Goal: Transaction & Acquisition: Purchase product/service

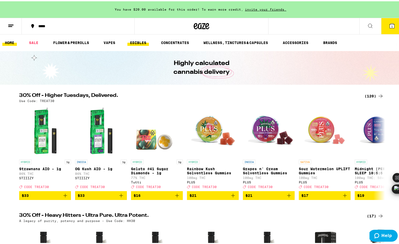
click at [141, 44] on link "EDIBLES" at bounding box center [138, 41] width 22 height 6
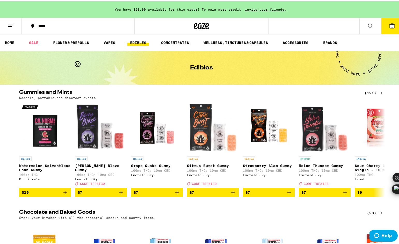
click at [372, 92] on div "(121)" at bounding box center [374, 92] width 19 height 6
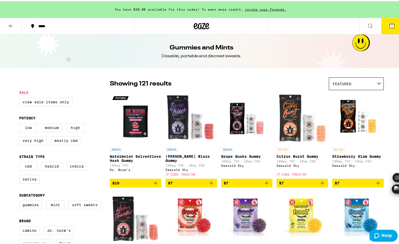
click at [367, 25] on icon at bounding box center [370, 25] width 6 height 6
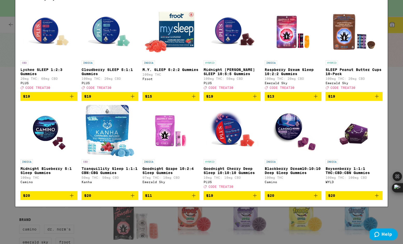
type input "sleep"
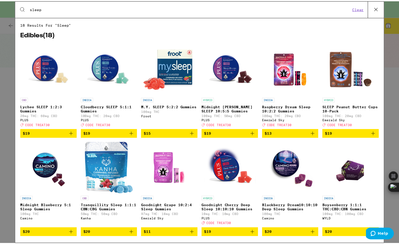
scroll to position [11, 0]
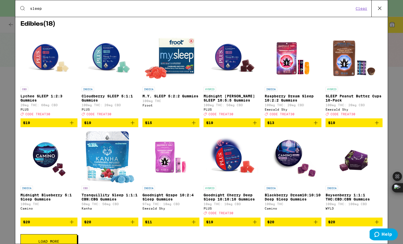
click at [34, 160] on img "Open page for Midnight Blueberry 5:1 Sleep Gummies from Camino" at bounding box center [49, 157] width 52 height 52
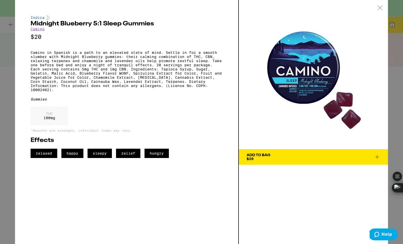
click at [264, 160] on div "Add To Bag $20" at bounding box center [259, 156] width 24 height 7
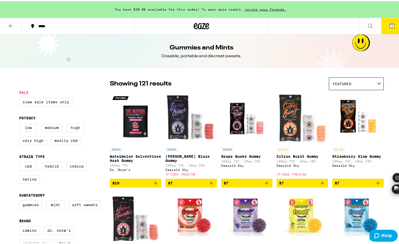
click at [11, 25] on icon at bounding box center [11, 25] width 6 height 6
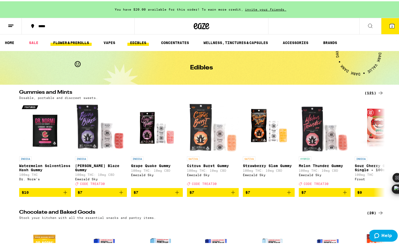
click at [64, 41] on link "FLOWER & PREROLLS" at bounding box center [71, 41] width 41 height 6
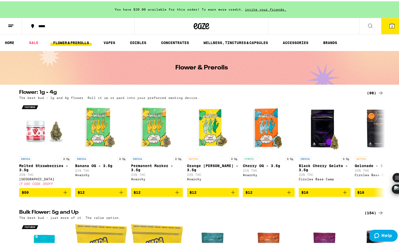
click at [390, 27] on icon at bounding box center [392, 24] width 5 height 5
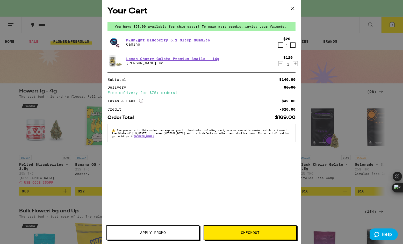
click at [293, 10] on icon at bounding box center [293, 8] width 8 height 8
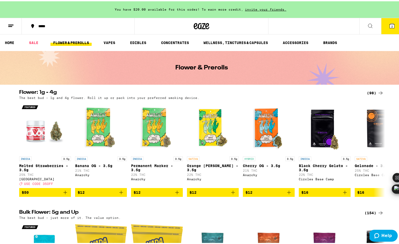
click at [15, 26] on button at bounding box center [11, 25] width 22 height 16
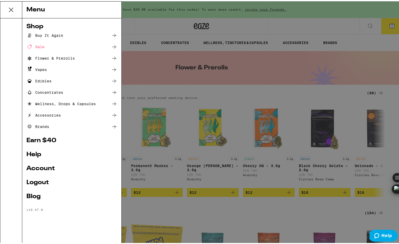
click at [43, 35] on div "Buy It Again" at bounding box center [44, 34] width 37 height 6
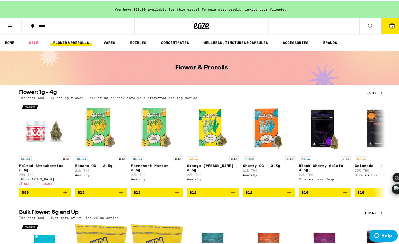
click at [10, 24] on line at bounding box center [10, 24] width 5 height 0
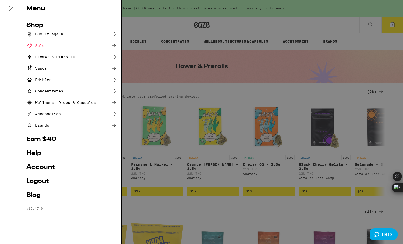
click at [42, 169] on link "Account" at bounding box center [71, 167] width 91 height 6
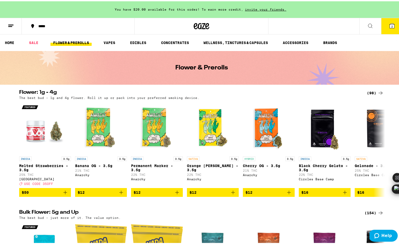
click at [6, 22] on button at bounding box center [11, 25] width 22 height 16
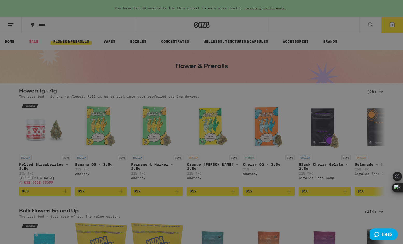
click at [35, 46] on div "Sale" at bounding box center [35, 45] width 18 height 6
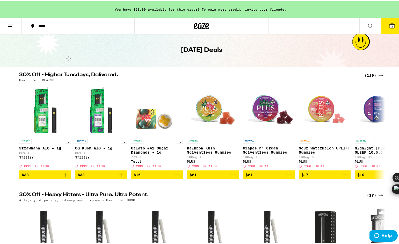
scroll to position [64, 0]
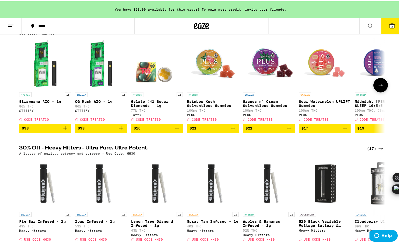
click at [379, 86] on icon at bounding box center [381, 84] width 6 height 6
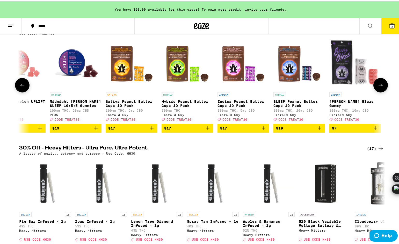
scroll to position [0, 308]
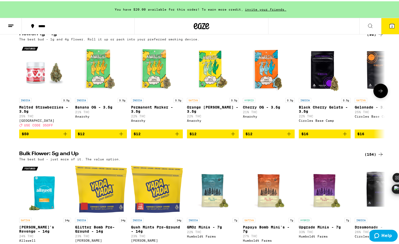
scroll to position [107, 0]
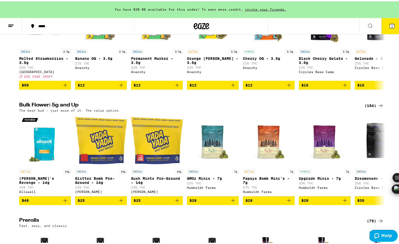
click at [370, 108] on div "(154)" at bounding box center [374, 104] width 19 height 6
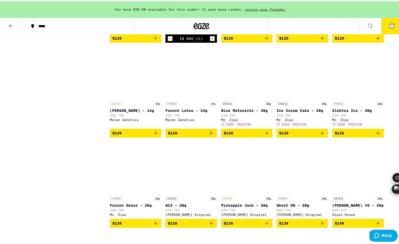
scroll to position [2344, 0]
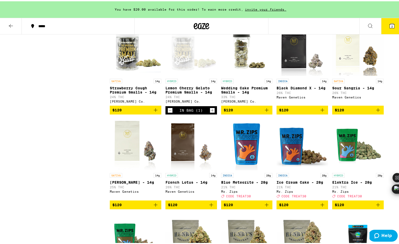
click at [237, 75] on img "Open page for Wedding Cake Premium Smalls - 14g from Claybourne Co." at bounding box center [247, 49] width 52 height 52
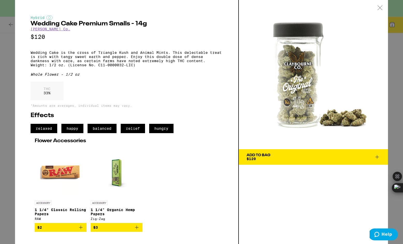
click at [9, 49] on div "Hybrid Wedding Cake Premium Smalls - 14g [PERSON_NAME] Co. $120 Wedding Cake is…" at bounding box center [201, 122] width 403 height 244
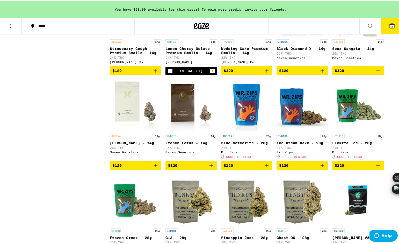
scroll to position [2374, 0]
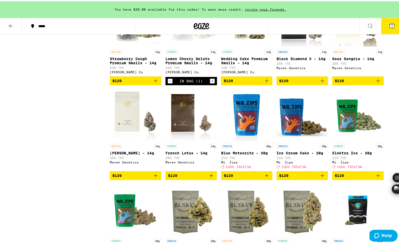
click at [264, 83] on icon "Add to bag" at bounding box center [267, 79] width 6 height 6
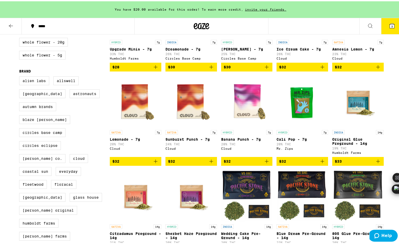
scroll to position [0, 0]
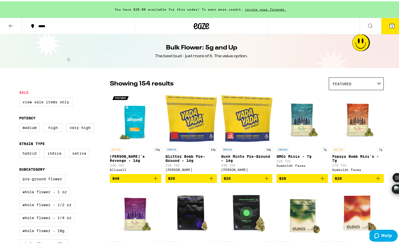
click at [13, 9] on div "You have $20.00 available for this order! To earn more credit, invite your frie…" at bounding box center [201, 8] width 403 height 17
click at [198, 24] on icon at bounding box center [202, 25] width 8 height 6
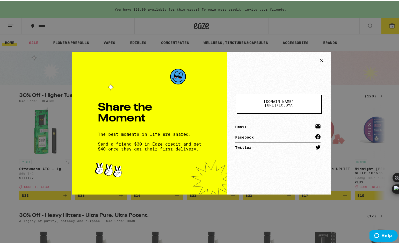
click at [318, 58] on icon at bounding box center [322, 59] width 8 height 8
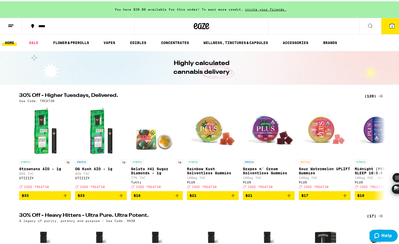
click at [373, 94] on div "(120)" at bounding box center [374, 95] width 19 height 6
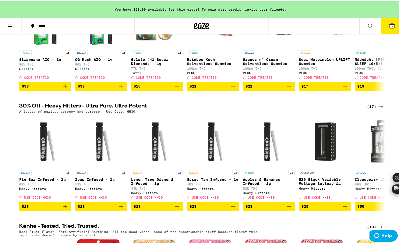
scroll to position [132, 0]
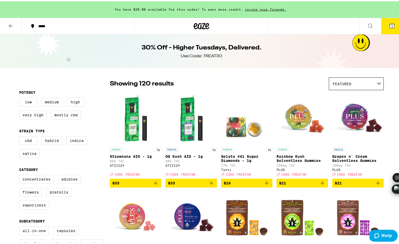
click at [350, 81] on div "Featured" at bounding box center [356, 82] width 54 height 12
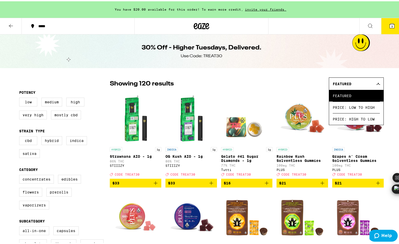
click at [350, 81] on div "Featured" at bounding box center [356, 82] width 54 height 12
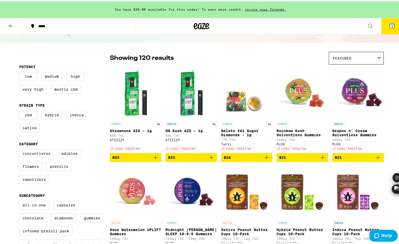
scroll to position [66, 0]
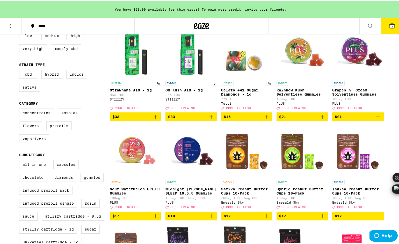
click at [32, 129] on label "Flowers" at bounding box center [30, 124] width 23 height 9
click at [20, 108] on input "Flowers" at bounding box center [20, 108] width 0 height 0
checkbox input "true"
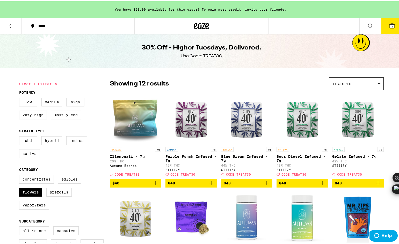
click at [352, 130] on img "Open page for Gelato Infused - 7g from STIIIZY" at bounding box center [358, 117] width 52 height 52
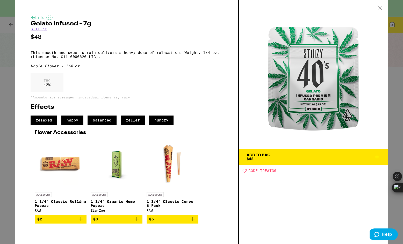
click at [260, 156] on div "Add To Bag" at bounding box center [259, 155] width 24 height 4
